Goal: Task Accomplishment & Management: Use online tool/utility

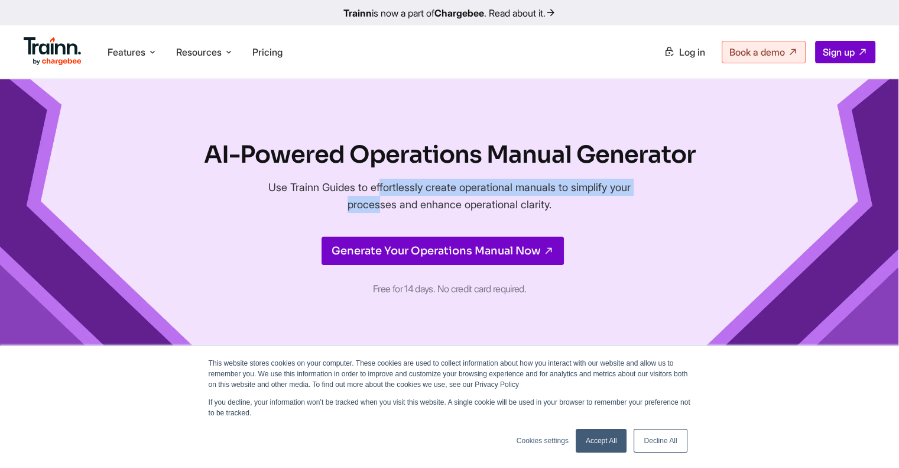
drag, startPoint x: 296, startPoint y: 187, endPoint x: 593, endPoint y: 192, distance: 297.9
click at [593, 193] on p "Use Trainn Guides to effortlessly create operational manuals to simplify your p…" at bounding box center [450, 195] width 396 height 34
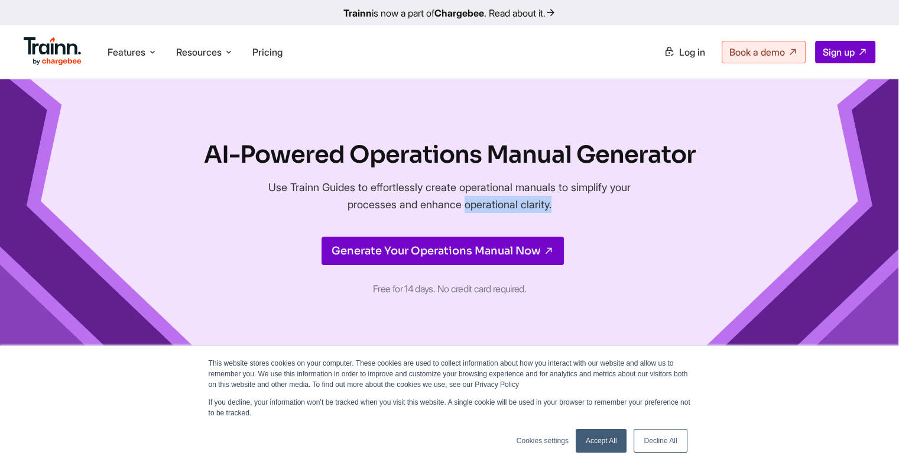
drag, startPoint x: 372, startPoint y: 202, endPoint x: 492, endPoint y: 216, distance: 120.2
click at [492, 216] on div "AI-Powered Operations Manual Generator Use Trainn Guides to effortlessly create…" at bounding box center [450, 218] width 492 height 160
click at [492, 215] on div "AI-Powered Operations Manual Generator Use Trainn Guides to effortlessly create…" at bounding box center [450, 218] width 492 height 160
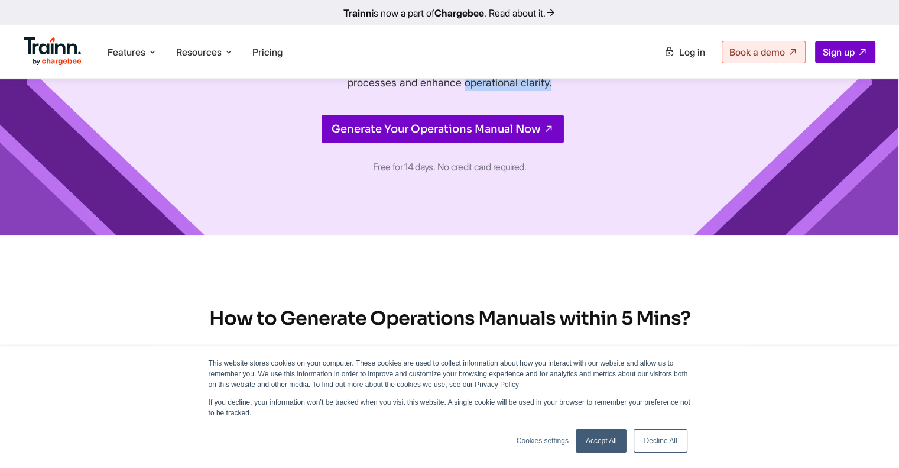
scroll to position [118, 0]
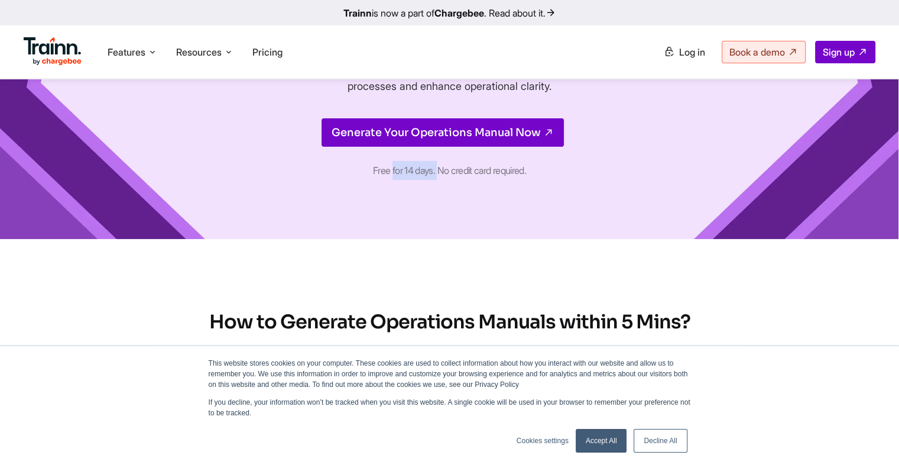
drag, startPoint x: 387, startPoint y: 171, endPoint x: 436, endPoint y: 171, distance: 49.1
click at [436, 171] on p "Free for 14 days. No credit card required." at bounding box center [450, 170] width 396 height 19
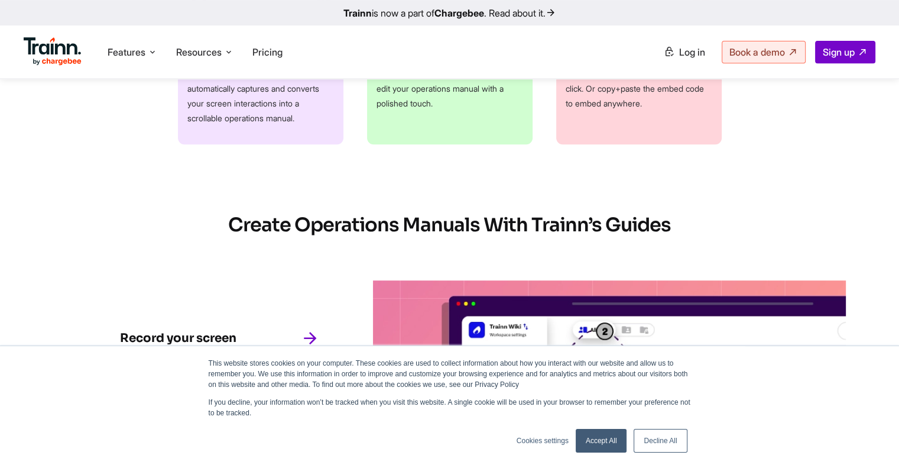
scroll to position [591, 0]
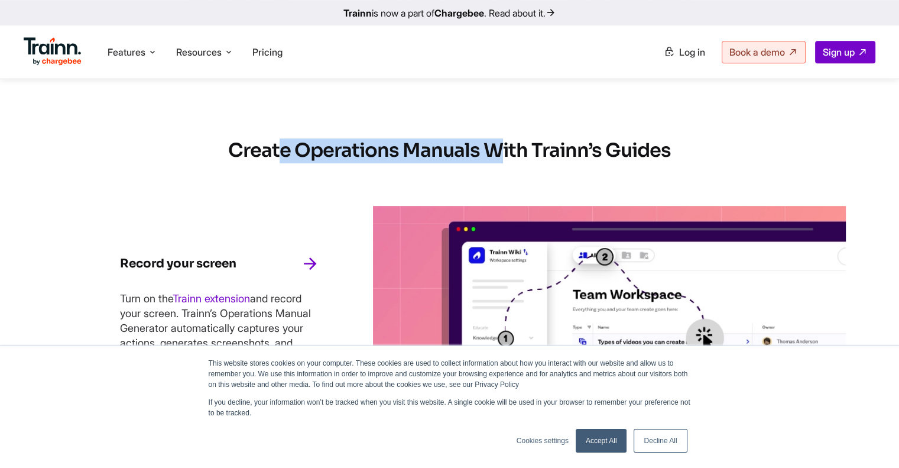
drag, startPoint x: 283, startPoint y: 148, endPoint x: 496, endPoint y: 154, distance: 212.9
click at [496, 154] on h2 "Create Operations Manuals With Trainn’s Guides" at bounding box center [450, 150] width 766 height 25
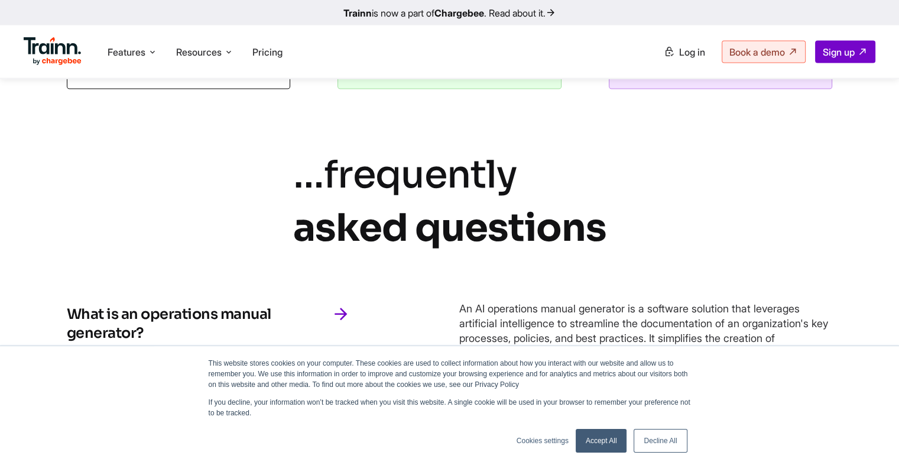
scroll to position [2458, 0]
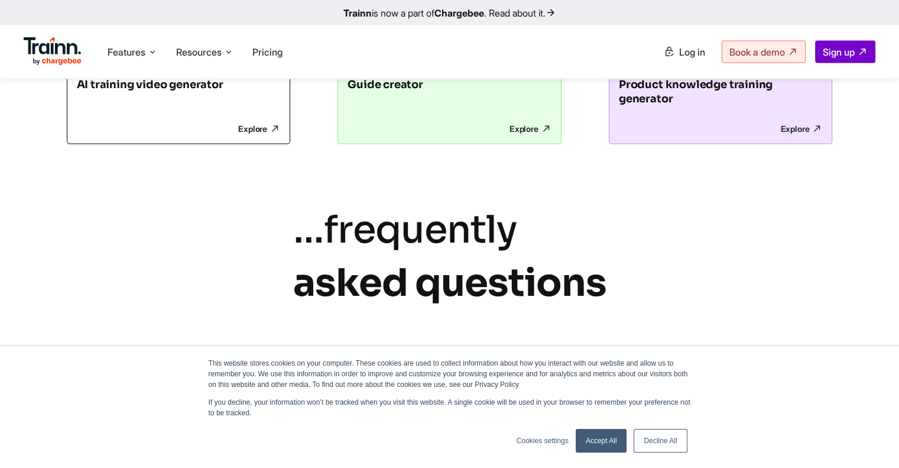
drag, startPoint x: 597, startPoint y: 439, endPoint x: 590, endPoint y: 418, distance: 21.9
click at [597, 439] on link "Accept All" at bounding box center [601, 441] width 51 height 24
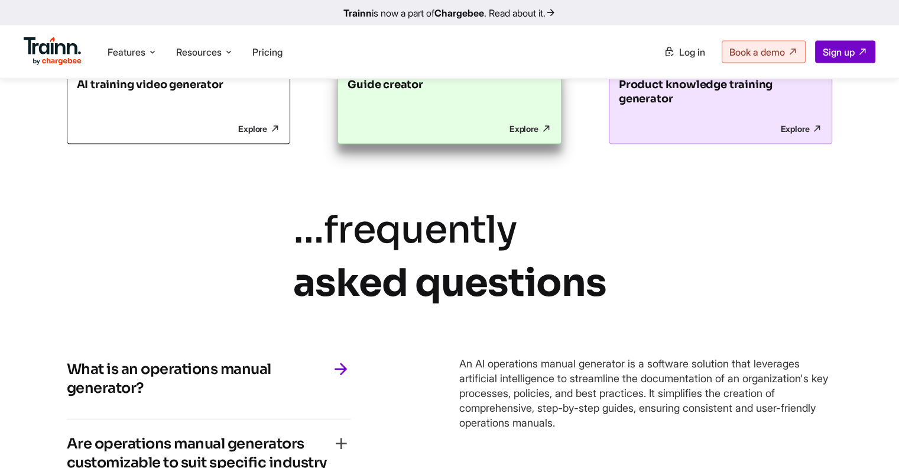
click at [469, 132] on link "Guide creator Explore" at bounding box center [449, 105] width 224 height 77
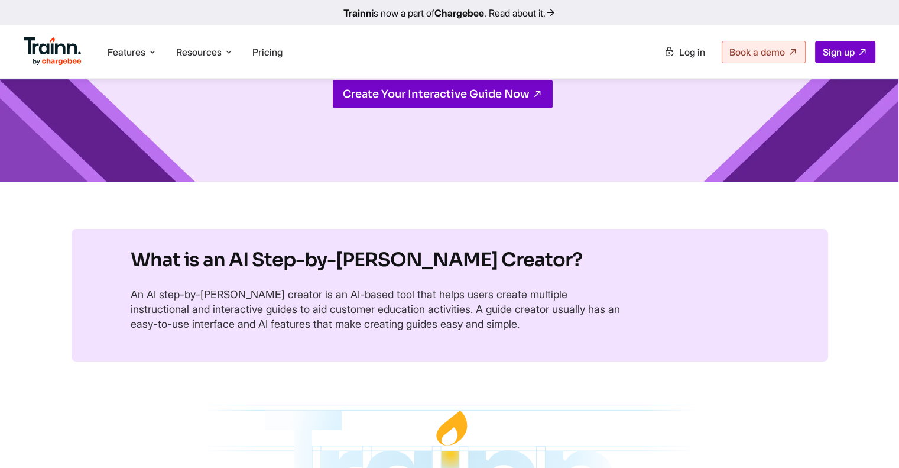
scroll to position [236, 0]
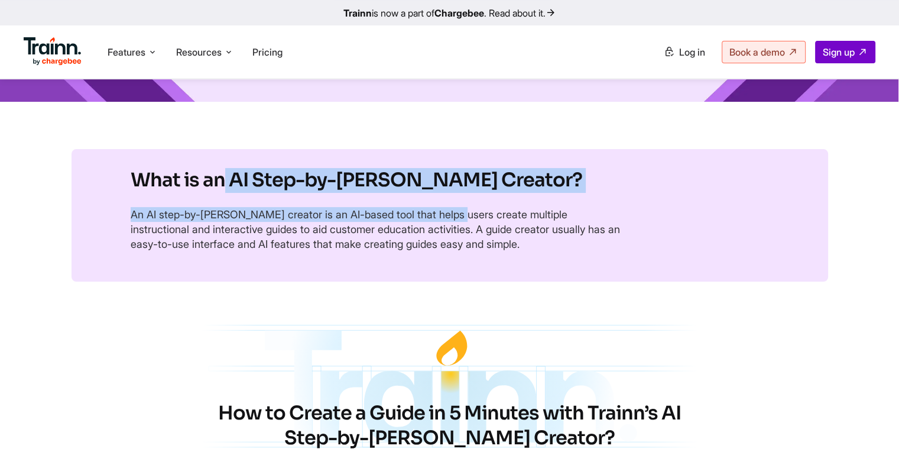
drag, startPoint x: 222, startPoint y: 182, endPoint x: 400, endPoint y: 194, distance: 178.9
click at [400, 194] on section "What is an AI Step-by-[PERSON_NAME] Creator? An AI step-by-[PERSON_NAME] creato…" at bounding box center [450, 215] width 757 height 132
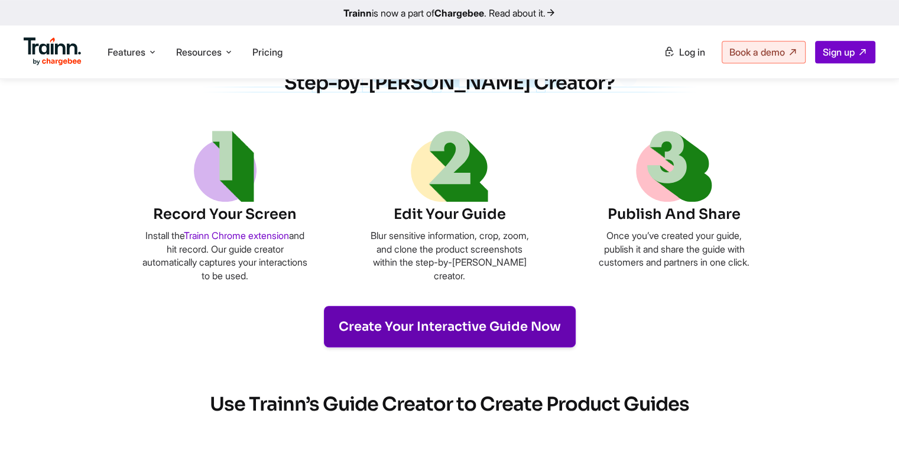
scroll to position [532, 0]
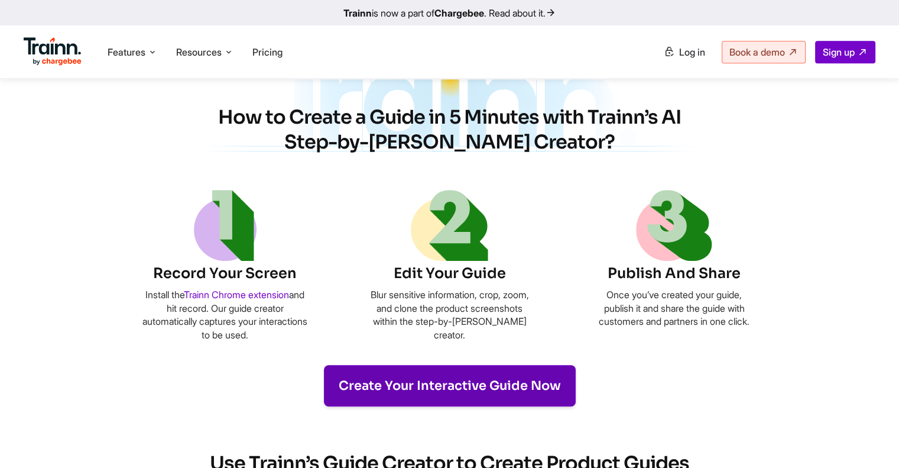
click at [412, 383] on link "Create Your Interactive Guide Now" at bounding box center [450, 385] width 252 height 41
